Goal: Information Seeking & Learning: Learn about a topic

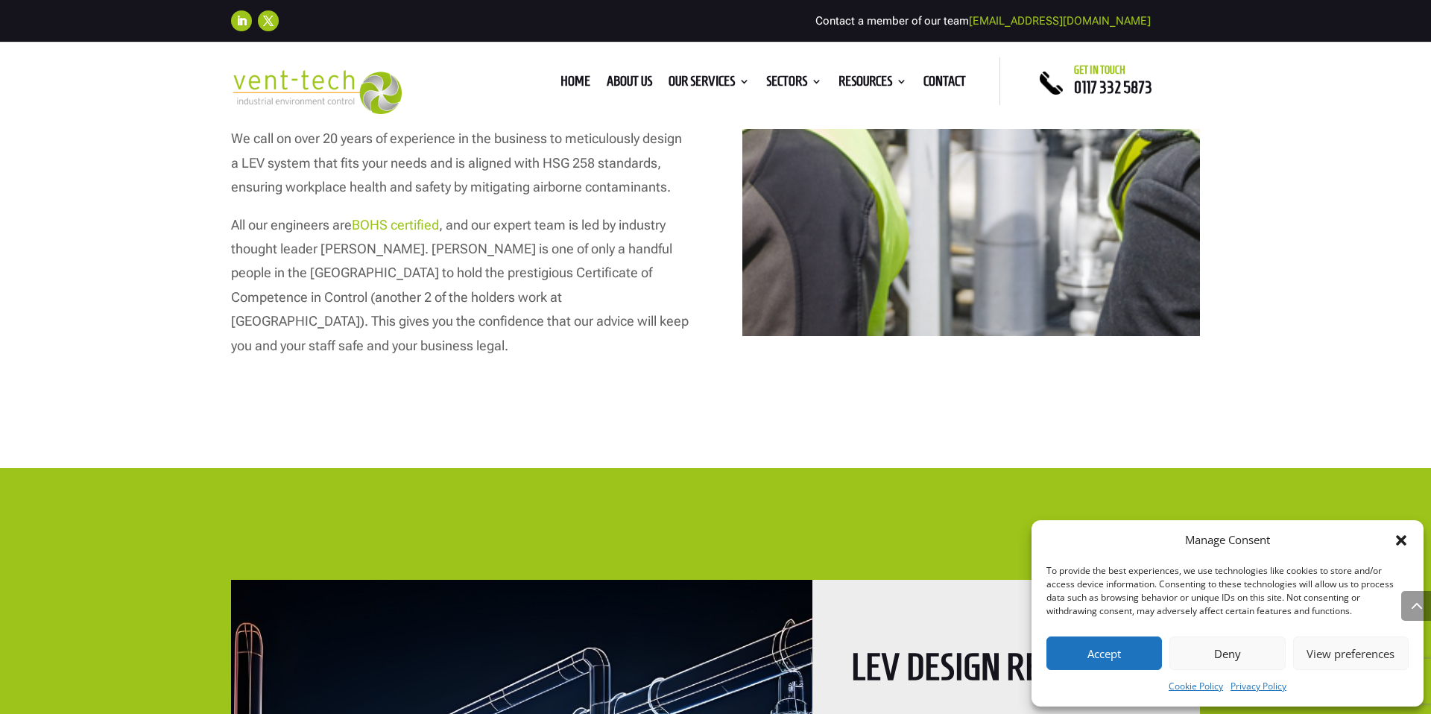
scroll to position [2594, 0]
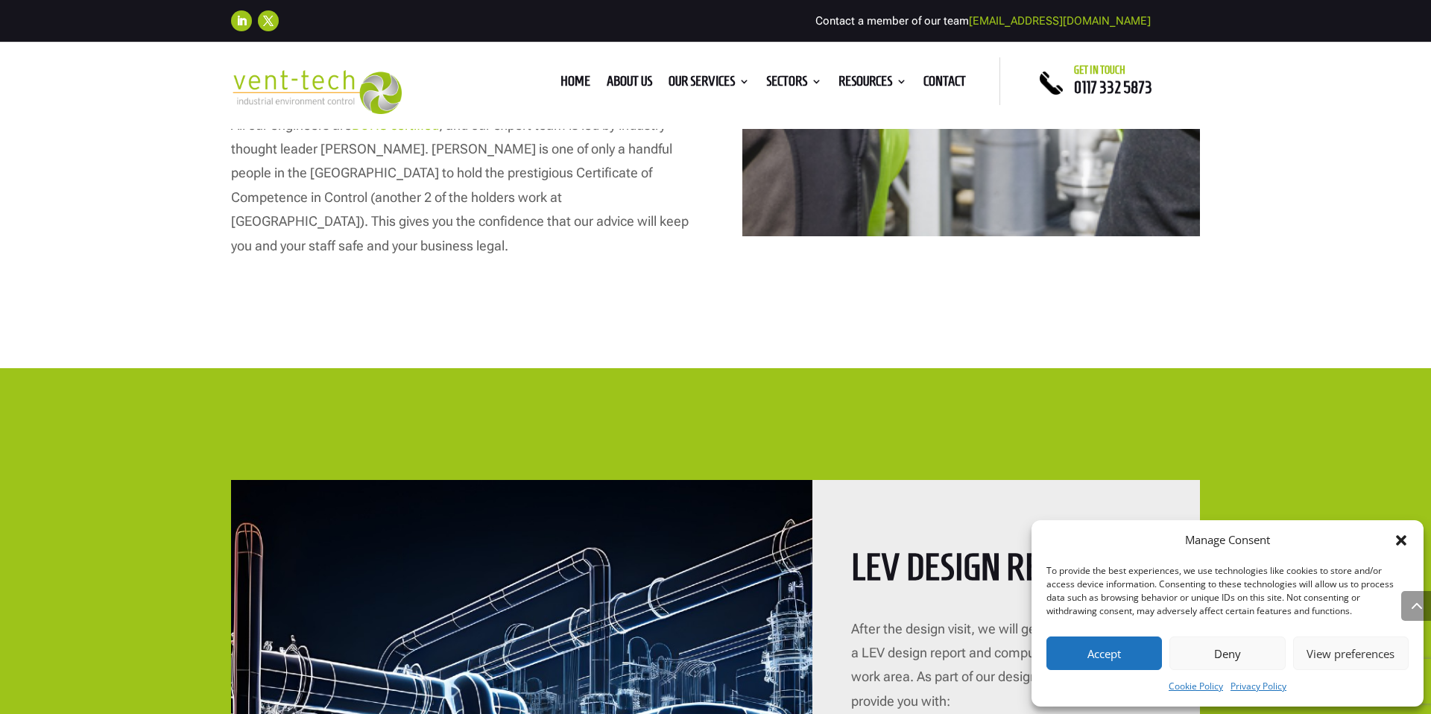
click at [1111, 654] on button "Accept" at bounding box center [1105, 654] width 116 height 34
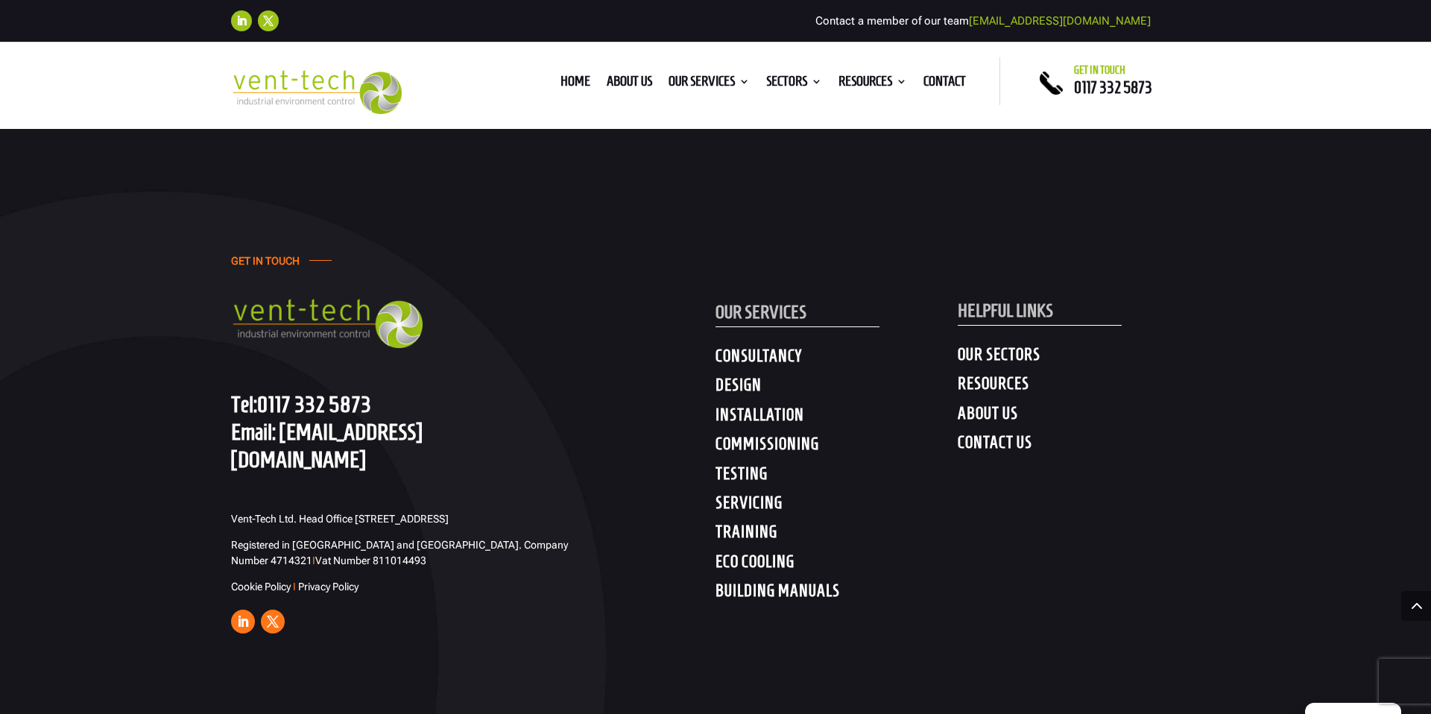
scroll to position [5848, 0]
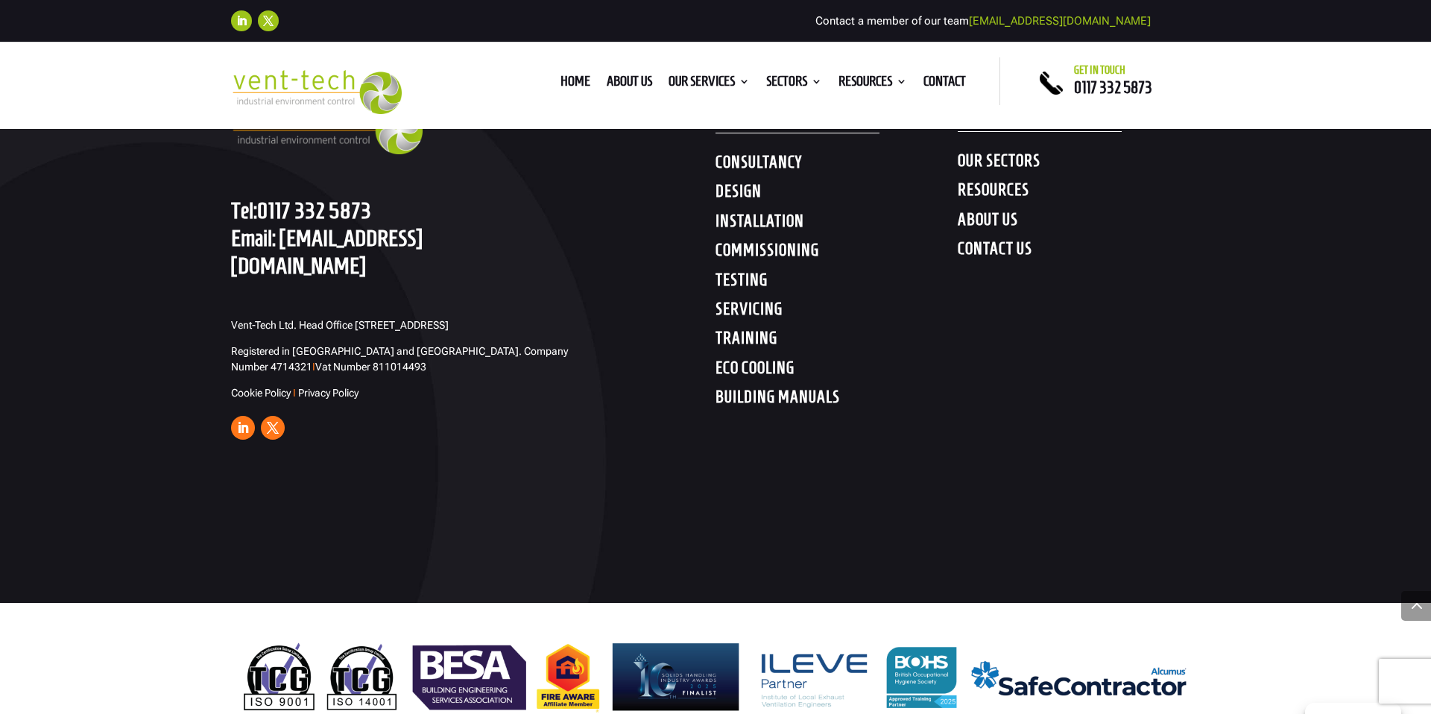
click at [747, 299] on h4 "SERVICING" at bounding box center [837, 312] width 242 height 27
click at [750, 299] on h4 "SERVICING" at bounding box center [837, 312] width 242 height 27
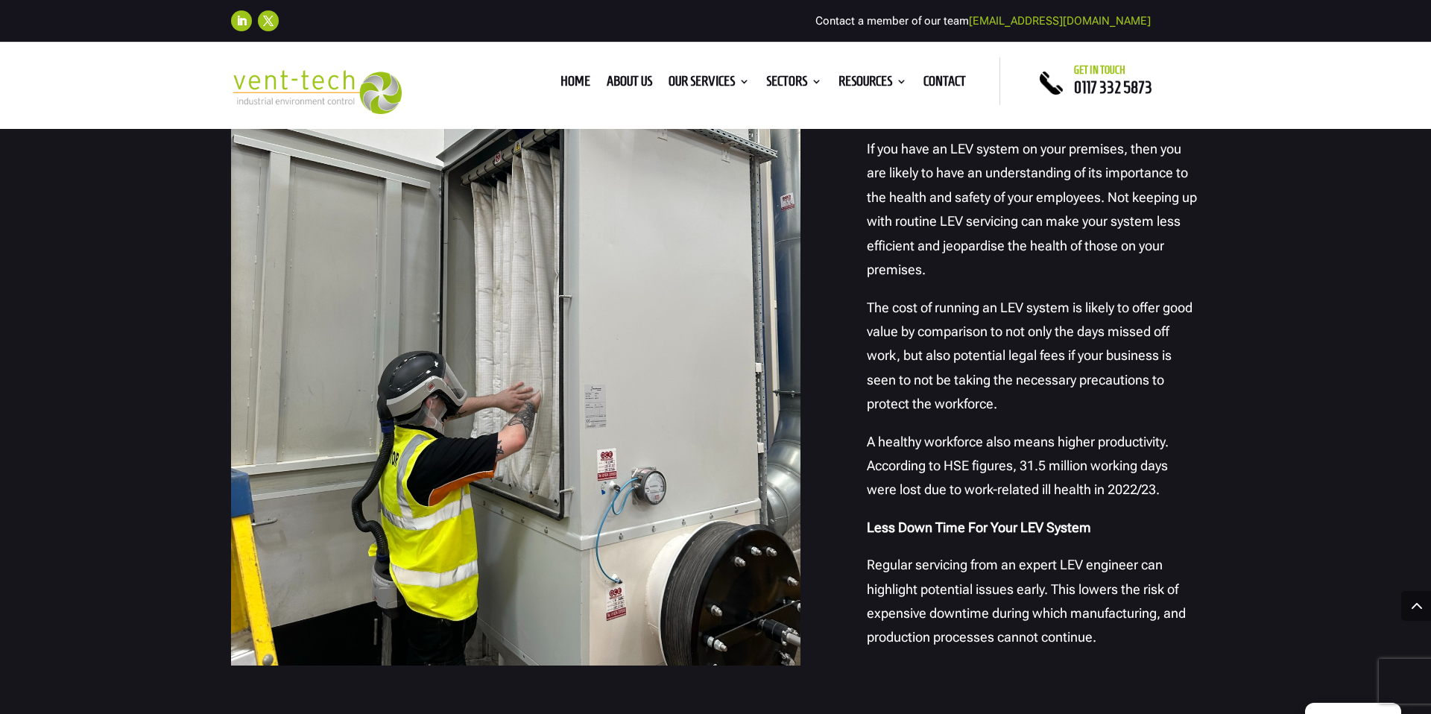
scroll to position [1517, 0]
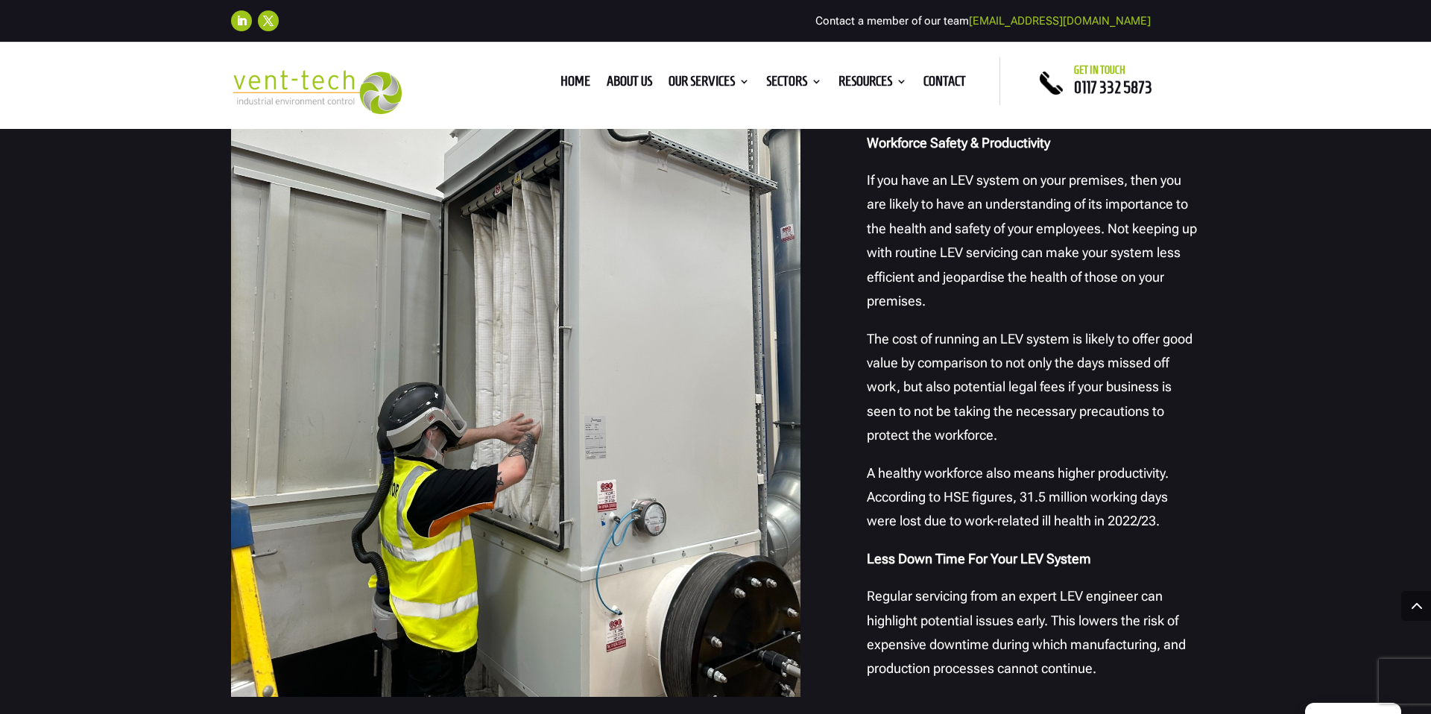
click at [105, 235] on div "Why is [PERSON_NAME] Important? Workforce Safety & Productivity If you have an …" at bounding box center [715, 655] width 1431 height 1483
